Goal: Find specific page/section: Find specific page/section

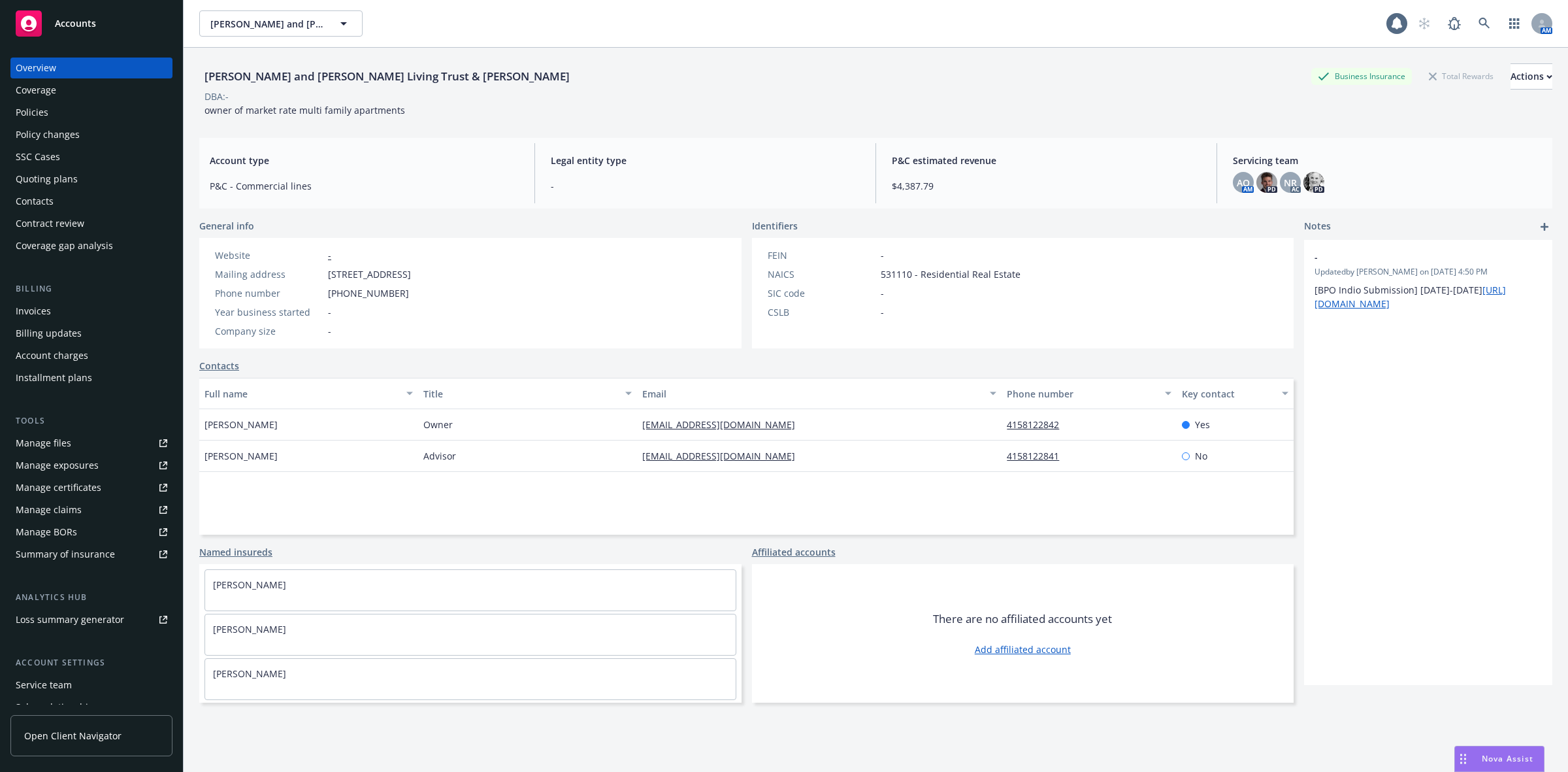
click at [36, 106] on div "Policies" at bounding box center [32, 112] width 33 height 21
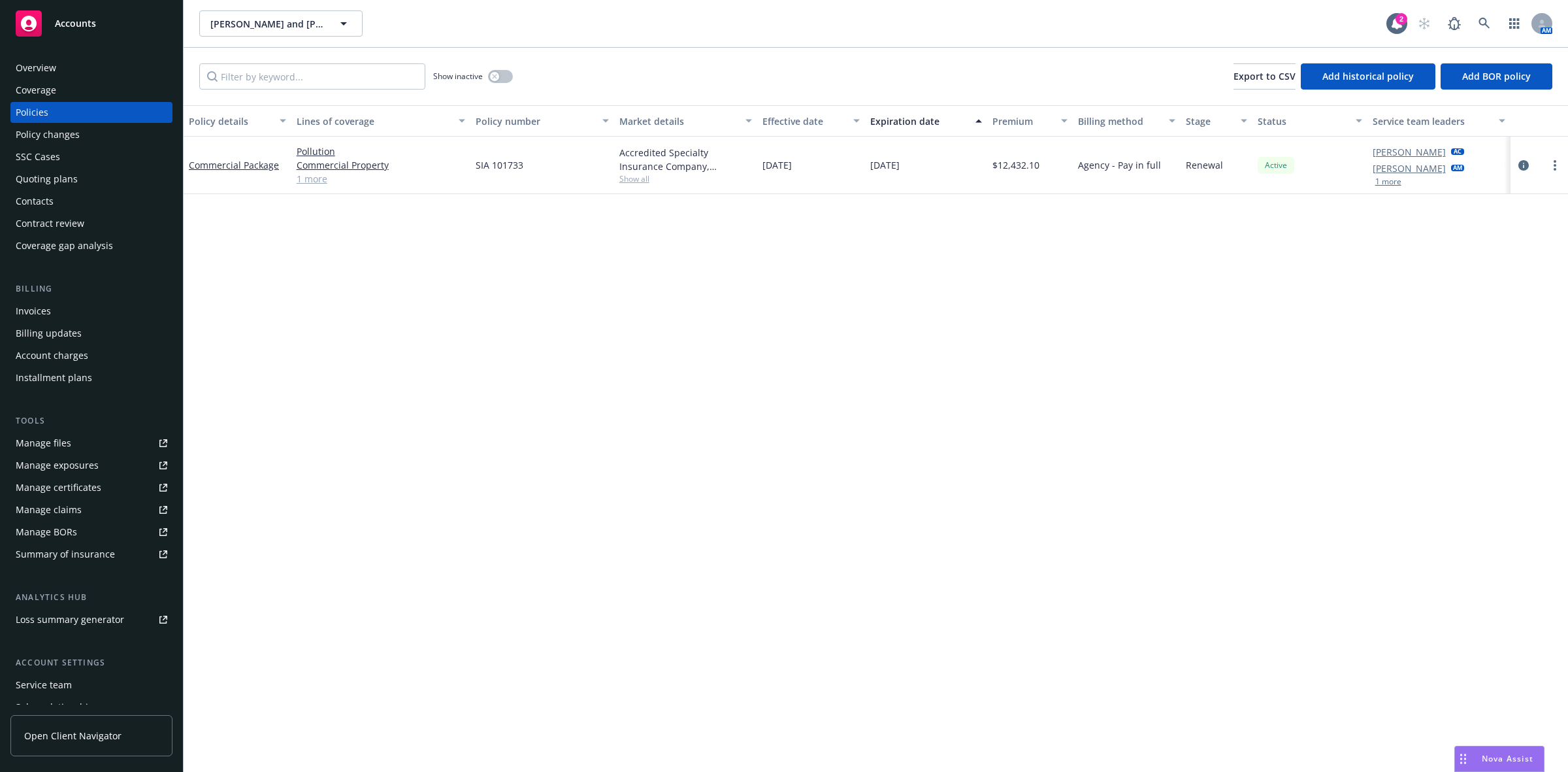
click at [494, 69] on div "Show inactive" at bounding box center [473, 76] width 79 height 26
click at [503, 72] on button "button" at bounding box center [500, 75] width 25 height 13
